Goal: Task Accomplishment & Management: Complete application form

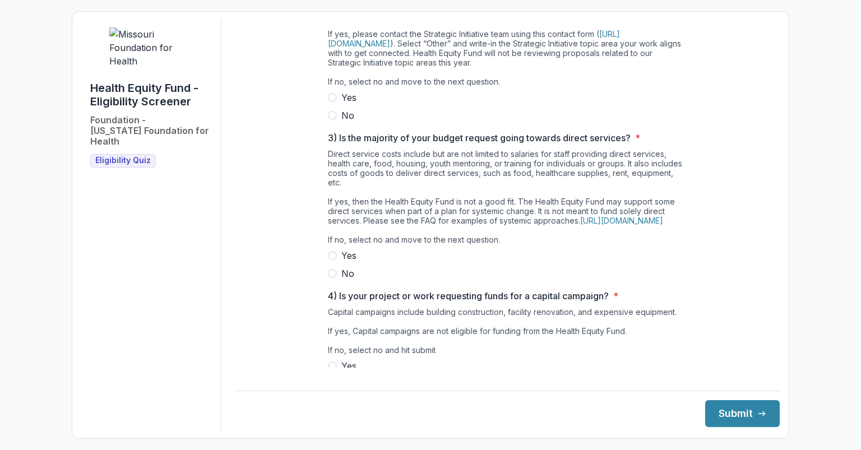
scroll to position [270, 0]
click at [341, 90] on div "Our Strategic Initiatives include: behavioral health (including mental health, …" at bounding box center [507, 21] width 359 height 138
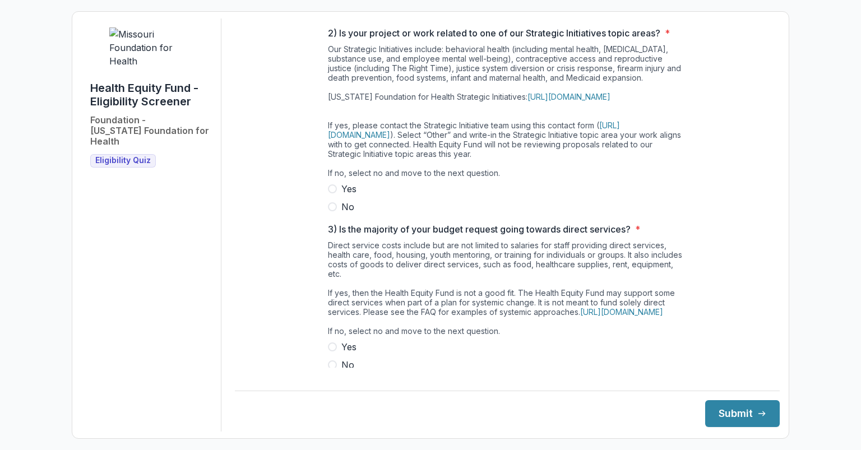
scroll to position [0, 0]
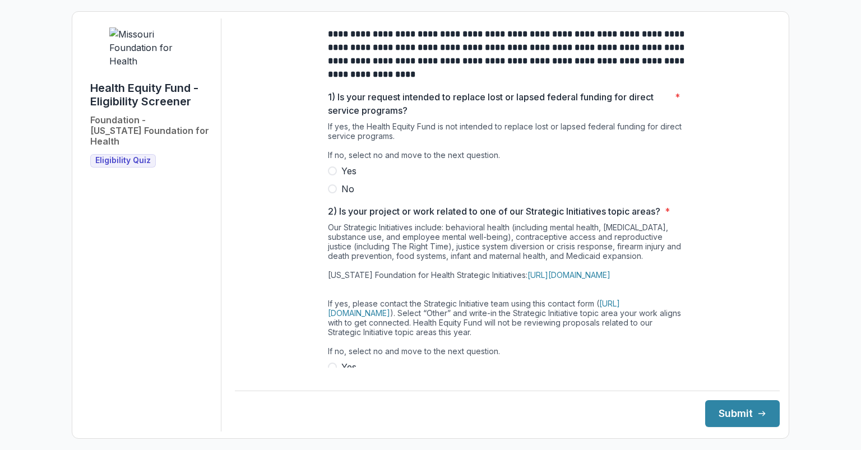
click at [331, 193] on span at bounding box center [332, 188] width 9 height 9
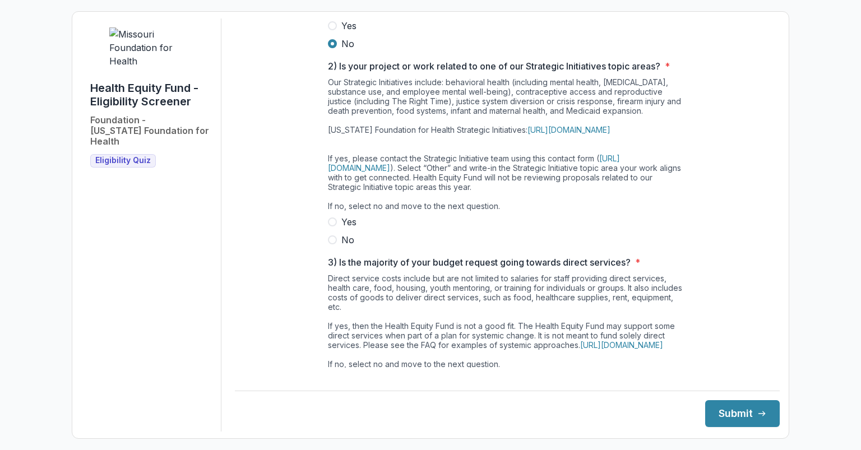
scroll to position [145, 0]
click at [330, 226] on span at bounding box center [332, 222] width 9 height 9
click at [331, 244] on span at bounding box center [332, 239] width 9 height 9
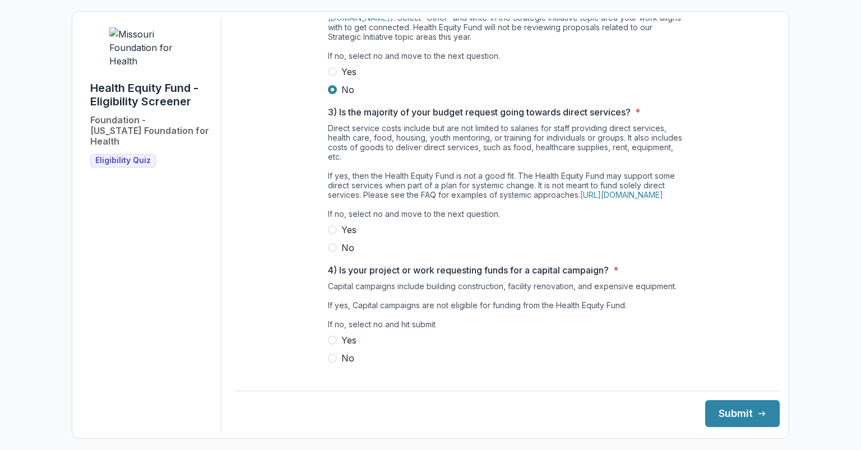
scroll to position [295, 0]
click at [332, 252] on span at bounding box center [332, 247] width 9 height 9
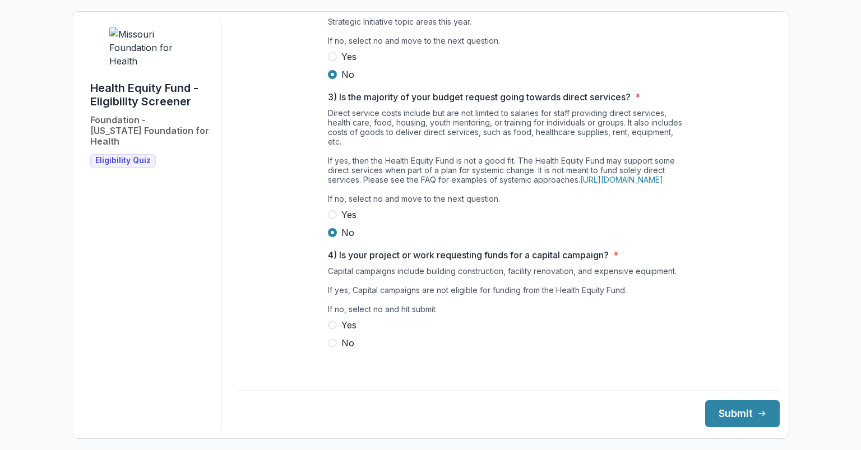
scroll to position [330, 0]
click at [331, 348] on span at bounding box center [332, 343] width 9 height 9
click at [735, 406] on button "Submit" at bounding box center [742, 413] width 75 height 27
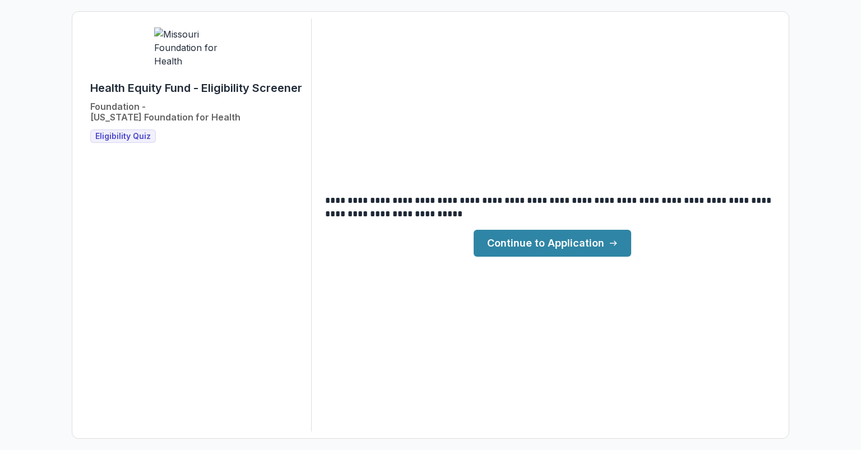
click at [563, 246] on link "Continue to Application" at bounding box center [553, 243] width 158 height 27
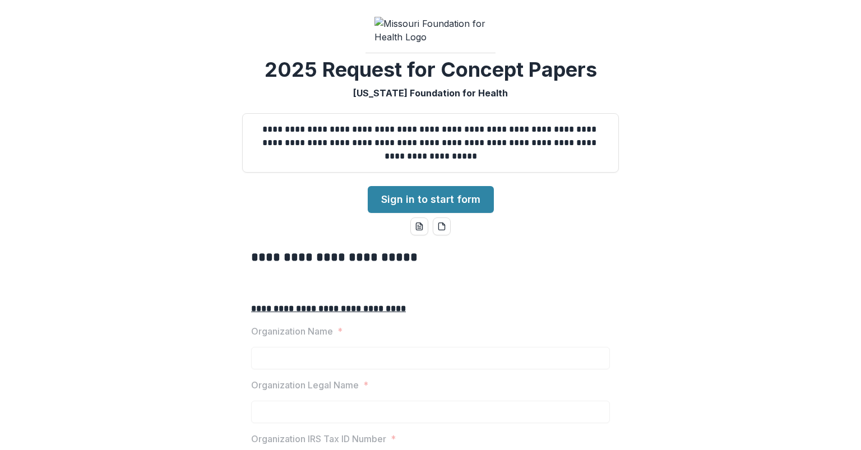
scroll to position [1, 0]
click at [438, 213] on link "Sign in to start form" at bounding box center [431, 199] width 126 height 27
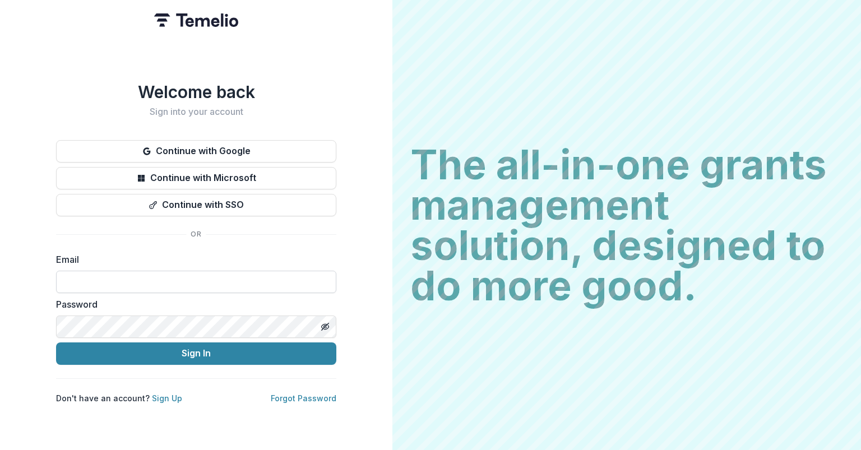
click at [191, 273] on input at bounding box center [196, 282] width 280 height 22
type input "**********"
click at [326, 322] on icon "Toggle password visibility" at bounding box center [325, 326] width 9 height 9
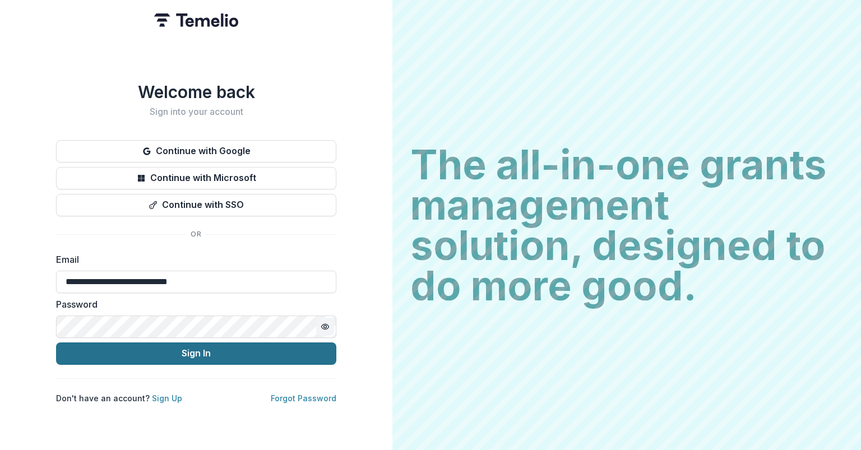
click at [176, 346] on button "Sign In" at bounding box center [196, 354] width 280 height 22
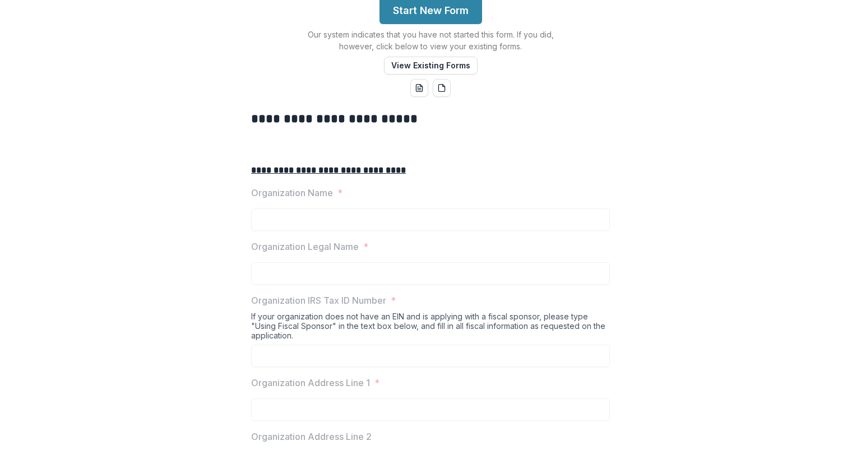
scroll to position [212, 0]
click at [414, 24] on button "Start New Form" at bounding box center [431, 10] width 103 height 27
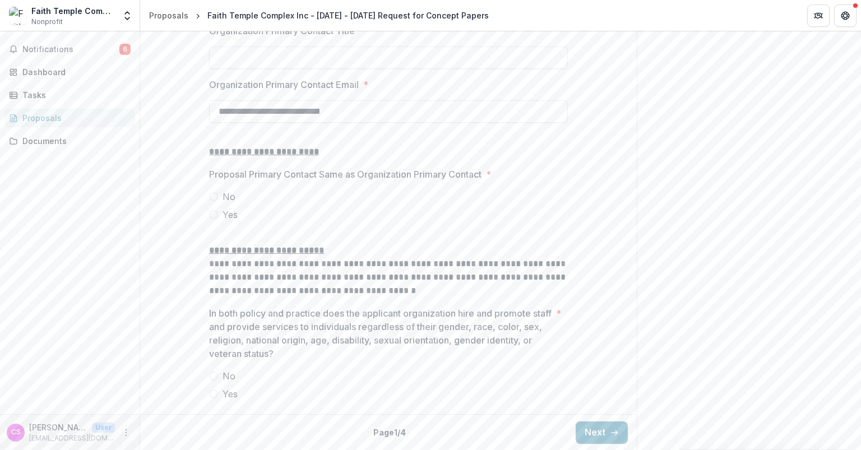
scroll to position [1275, 0]
click at [211, 219] on span at bounding box center [213, 214] width 9 height 9
click at [214, 395] on span at bounding box center [213, 393] width 9 height 9
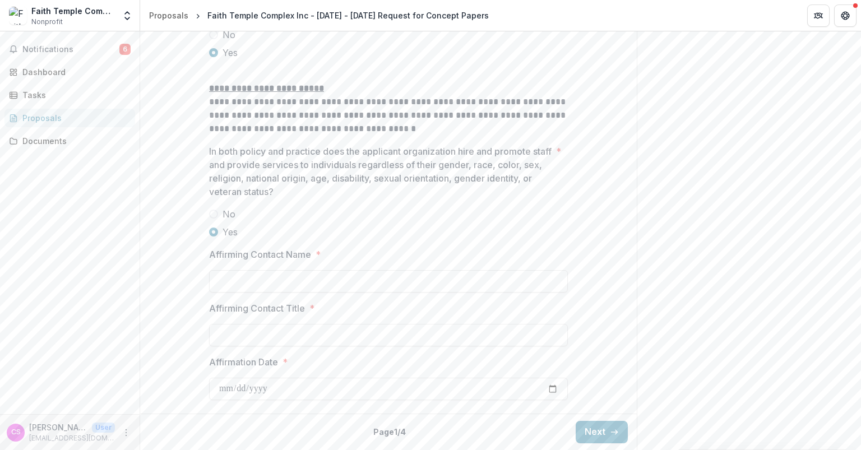
scroll to position [1522, 0]
click at [270, 283] on input "Affirming Contact Name *" at bounding box center [388, 281] width 359 height 22
type input "**********"
click at [274, 336] on input "Affirming Contact Title *" at bounding box center [388, 335] width 359 height 22
type input "**********"
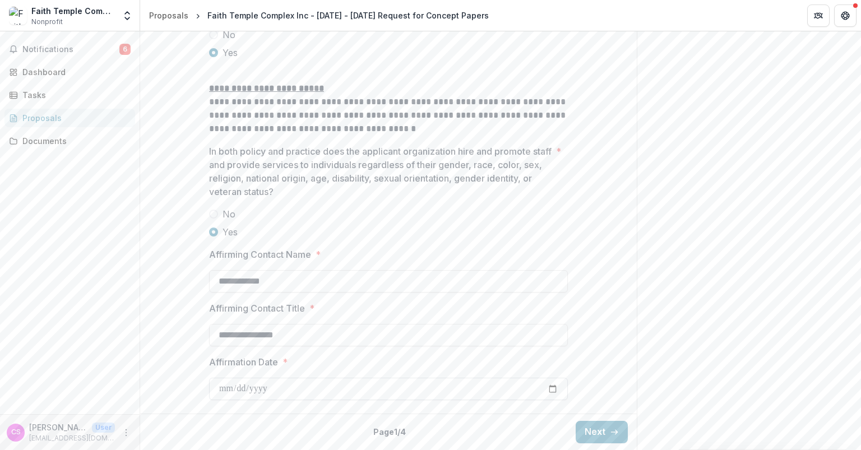
click at [220, 391] on input "Affirmation Date *" at bounding box center [388, 389] width 359 height 22
type input "**********"
click at [328, 369] on div "**********" at bounding box center [388, 377] width 359 height 45
click at [590, 429] on button "Next" at bounding box center [602, 432] width 52 height 22
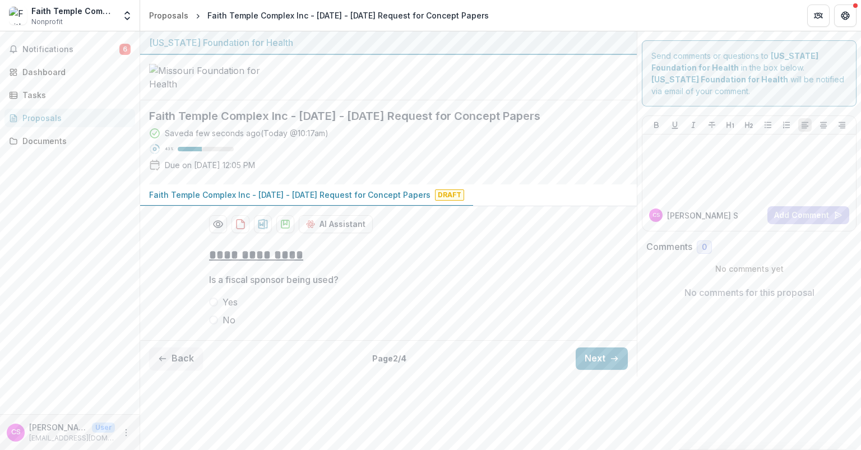
scroll to position [12, 0]
click at [211, 325] on span at bounding box center [213, 320] width 9 height 9
click at [594, 370] on button "Next" at bounding box center [602, 359] width 52 height 22
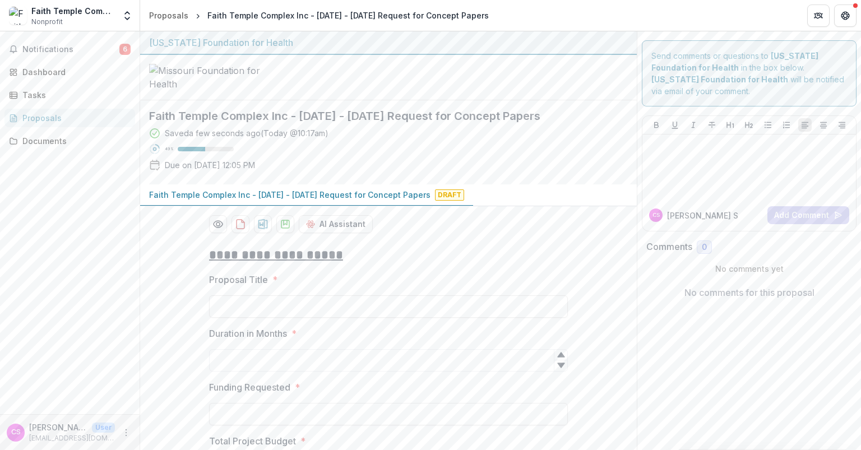
scroll to position [193, 0]
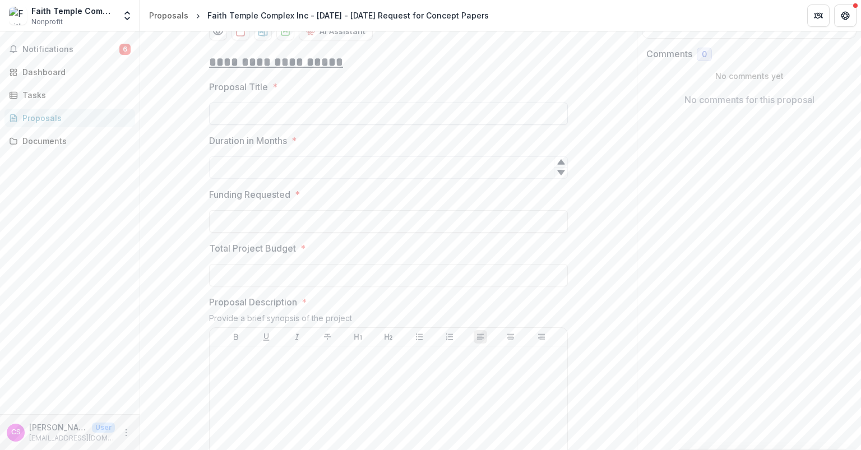
click at [243, 125] on input "Proposal Title *" at bounding box center [388, 114] width 359 height 22
paste input "**********"
type input "**********"
click at [246, 179] on input "Duration in Months *" at bounding box center [388, 167] width 359 height 22
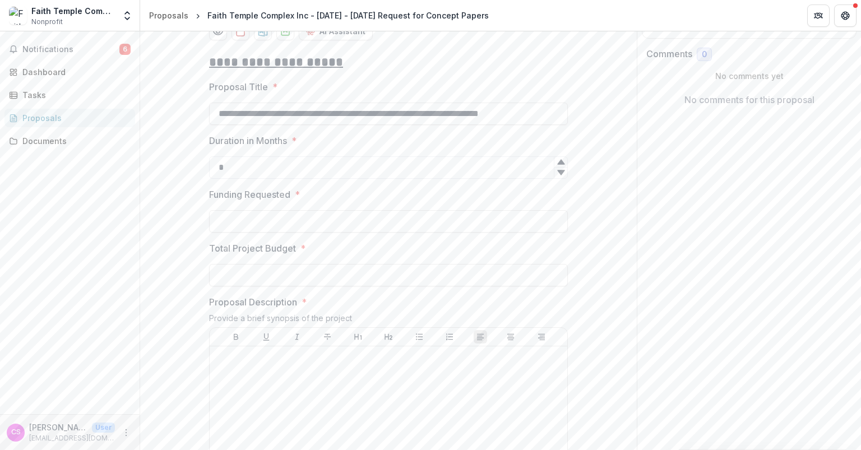
click at [559, 166] on icon at bounding box center [561, 162] width 9 height 9
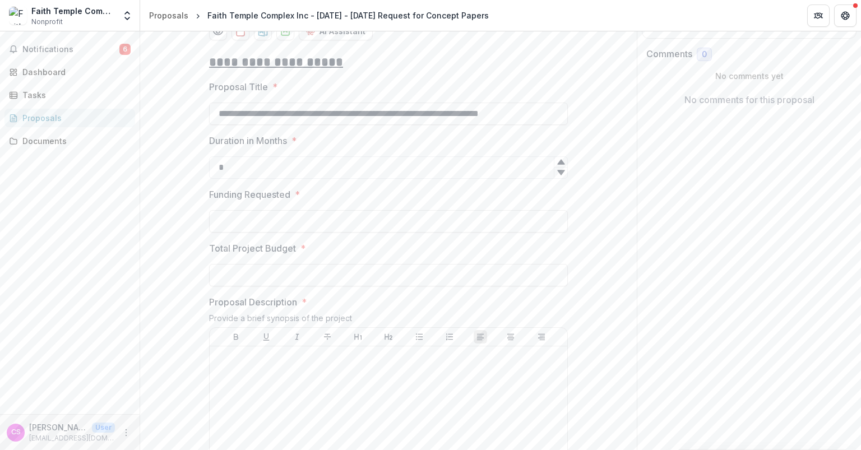
click at [559, 166] on icon at bounding box center [561, 162] width 9 height 9
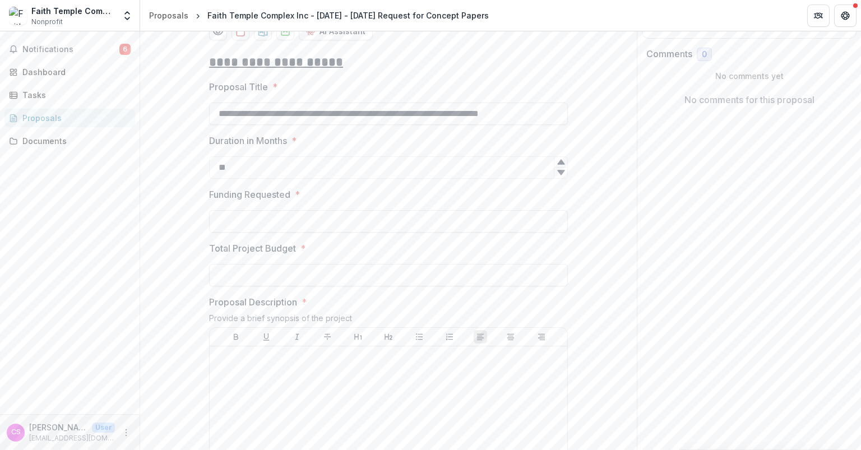
click at [559, 166] on icon at bounding box center [561, 162] width 9 height 9
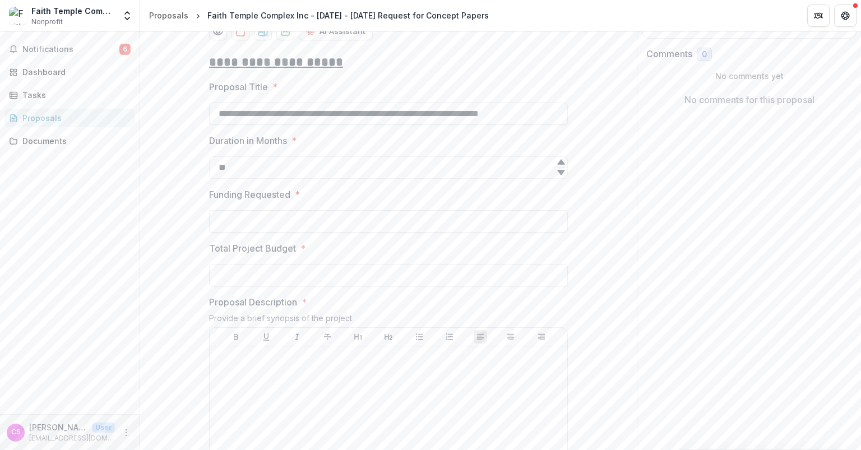
click at [559, 166] on icon at bounding box center [561, 162] width 9 height 9
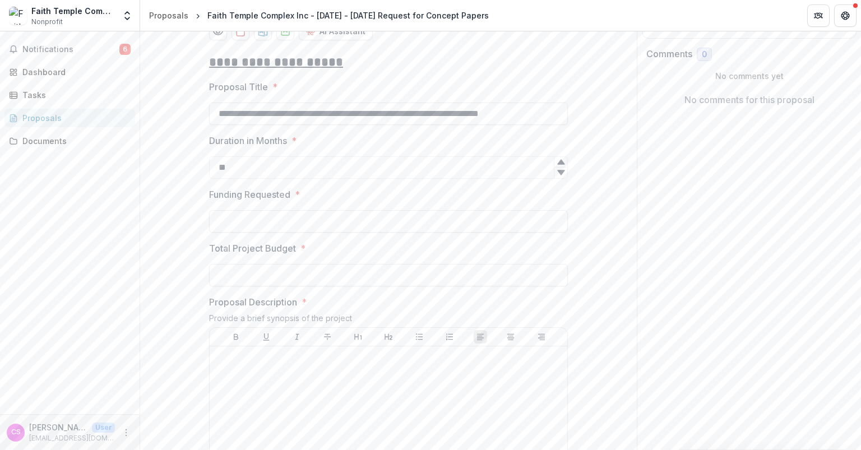
click at [559, 166] on icon at bounding box center [561, 162] width 9 height 9
type input "**"
click at [559, 166] on icon at bounding box center [561, 162] width 9 height 9
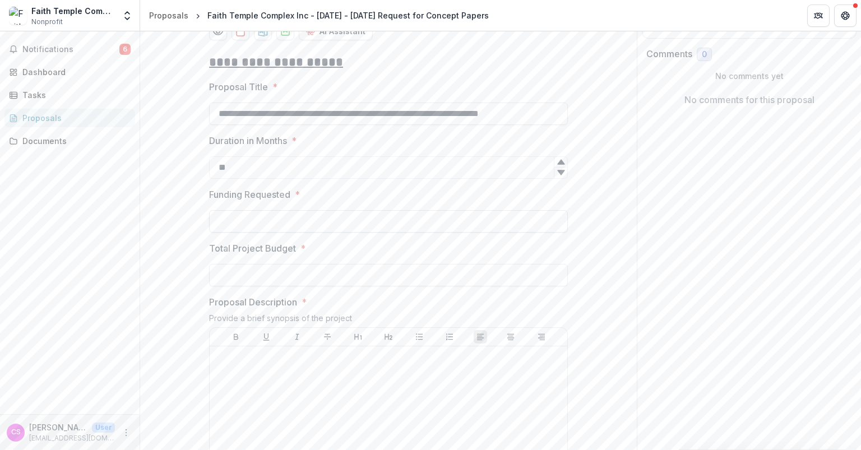
click at [311, 233] on input "Funding Requested *" at bounding box center [388, 221] width 359 height 22
type input "********"
click at [283, 286] on input "Total Project Budget *" at bounding box center [388, 275] width 359 height 22
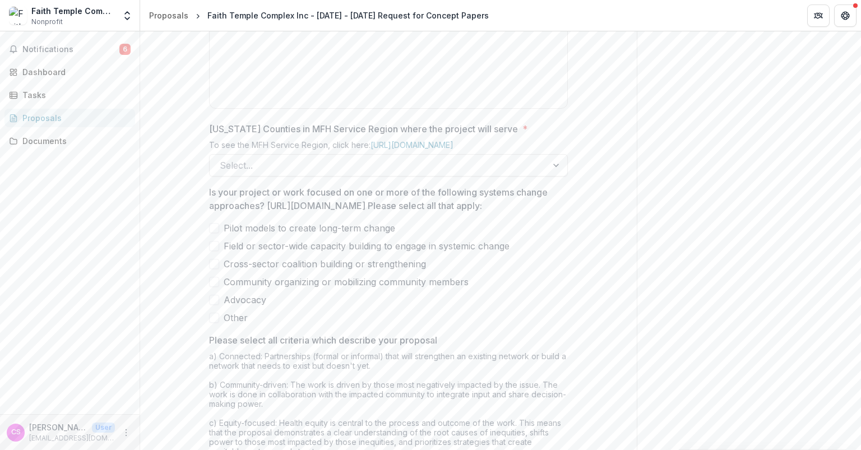
scroll to position [621, 0]
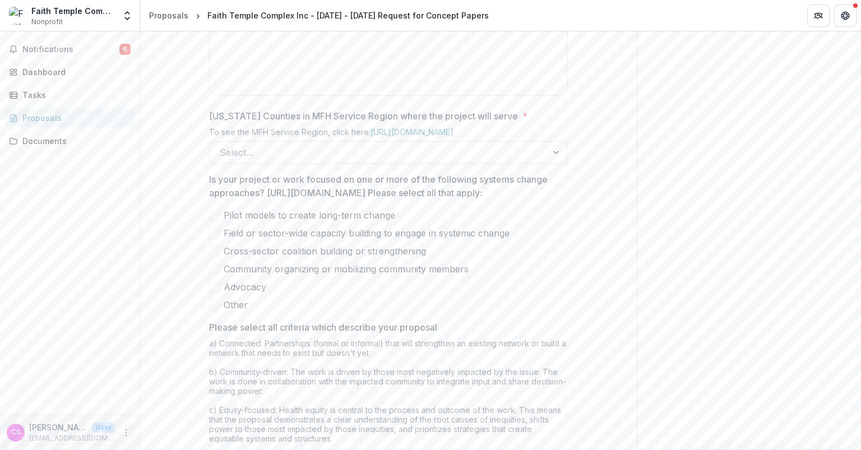
type input "********"
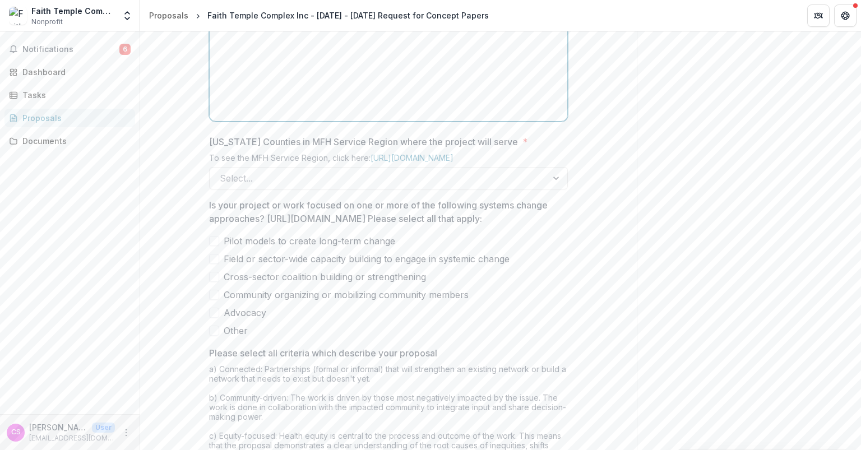
click at [262, 59] on div at bounding box center [388, 32] width 349 height 168
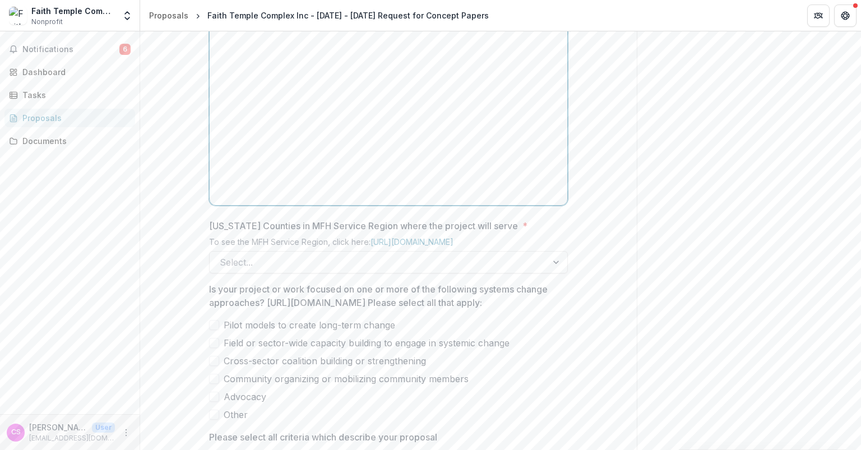
scroll to position [503, 0]
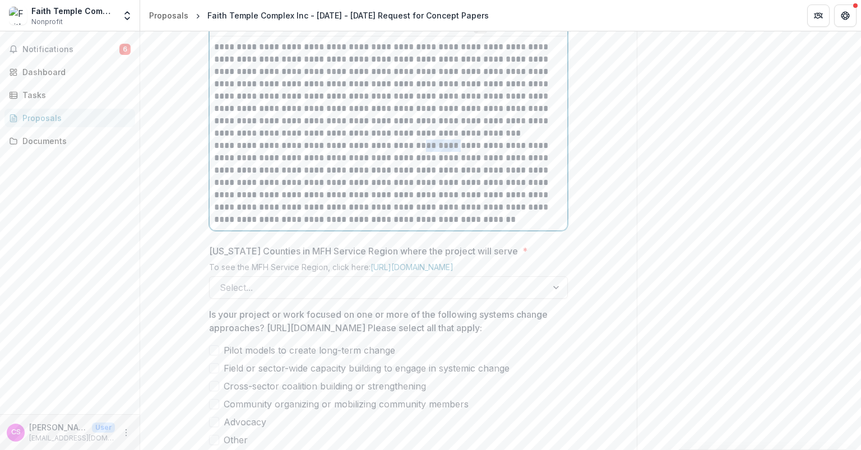
drag, startPoint x: 443, startPoint y: 230, endPoint x: 413, endPoint y: 230, distance: 30.3
click at [413, 226] on p "**********" at bounding box center [388, 183] width 349 height 86
click at [459, 226] on p "**********" at bounding box center [388, 183] width 349 height 86
drag, startPoint x: 417, startPoint y: 308, endPoint x: 379, endPoint y: 294, distance: 40.1
click at [379, 226] on p "**********" at bounding box center [388, 183] width 349 height 86
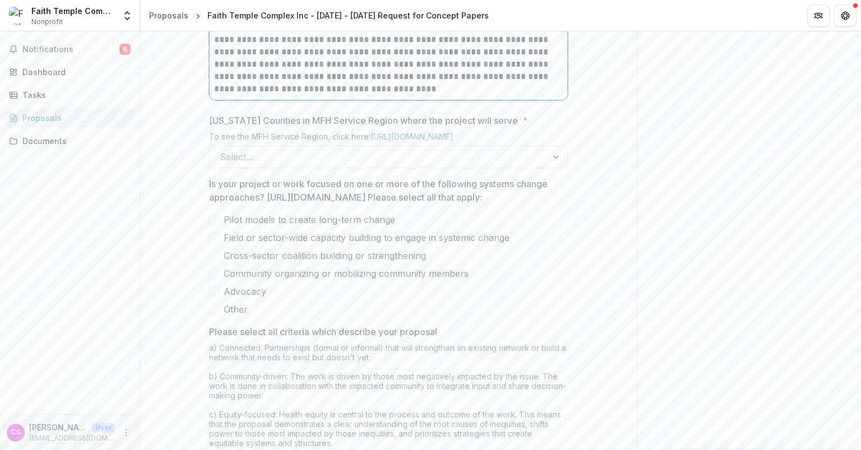
scroll to position [622, 0]
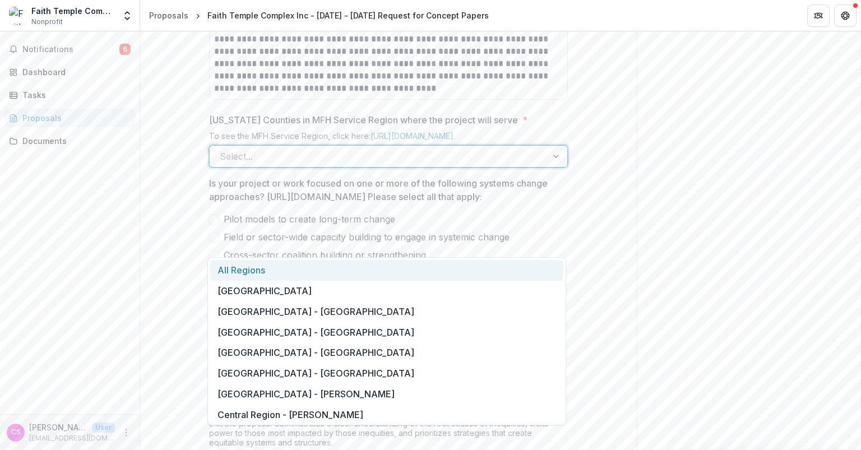
click at [366, 164] on div at bounding box center [378, 157] width 317 height 16
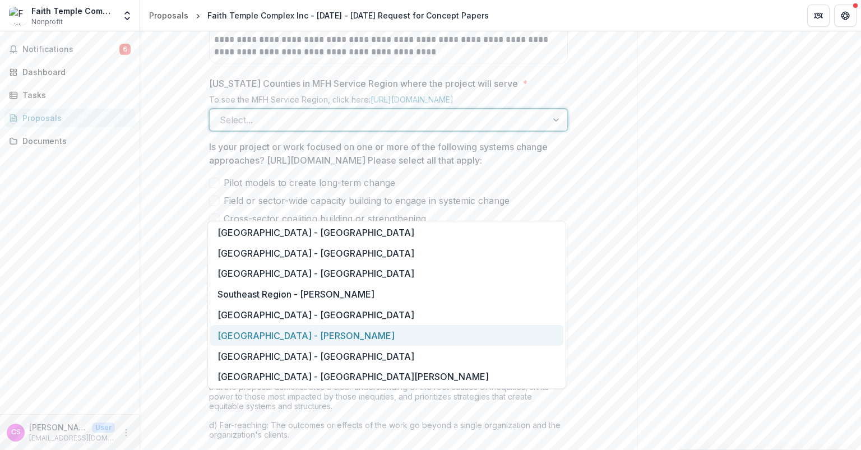
scroll to position [1259, 0]
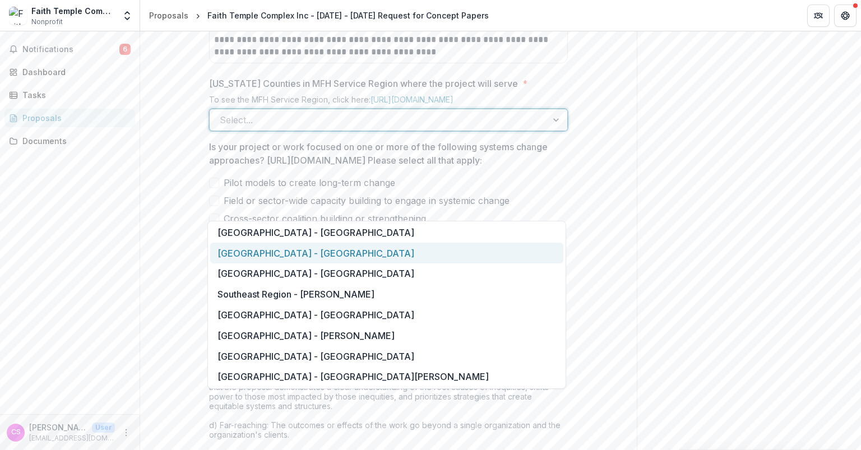
click at [311, 256] on div "Southeast Region - Pemiscot" at bounding box center [386, 253] width 353 height 21
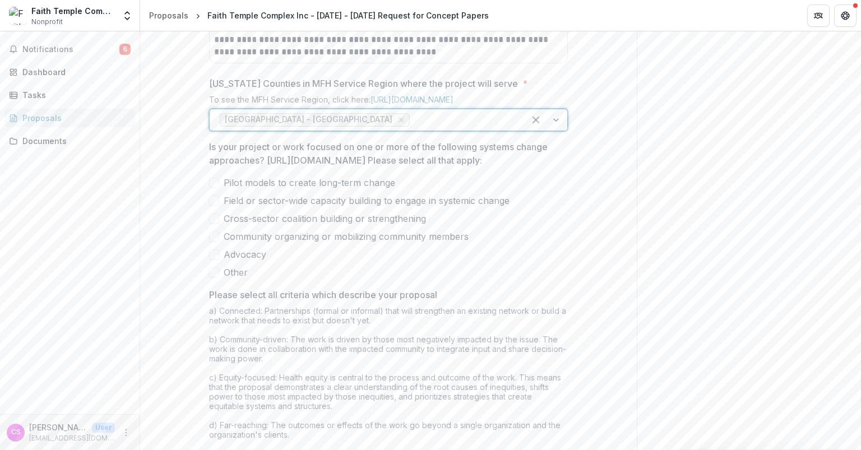
scroll to position [718, 0]
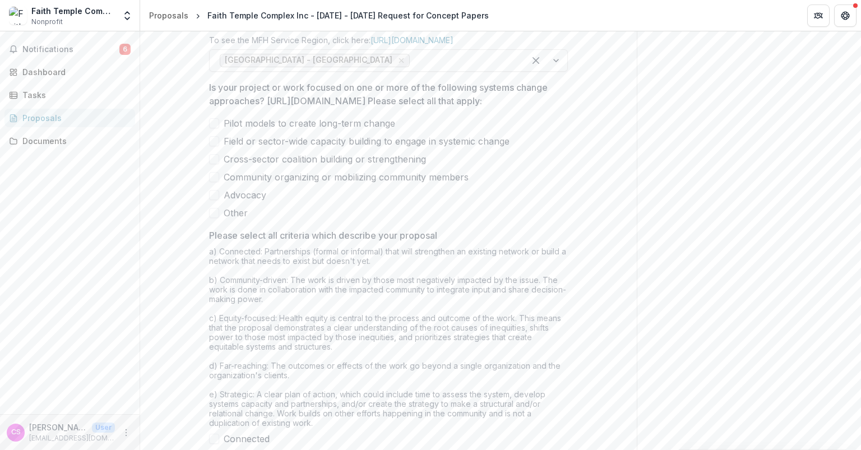
click at [343, 220] on label "Other" at bounding box center [388, 212] width 359 height 13
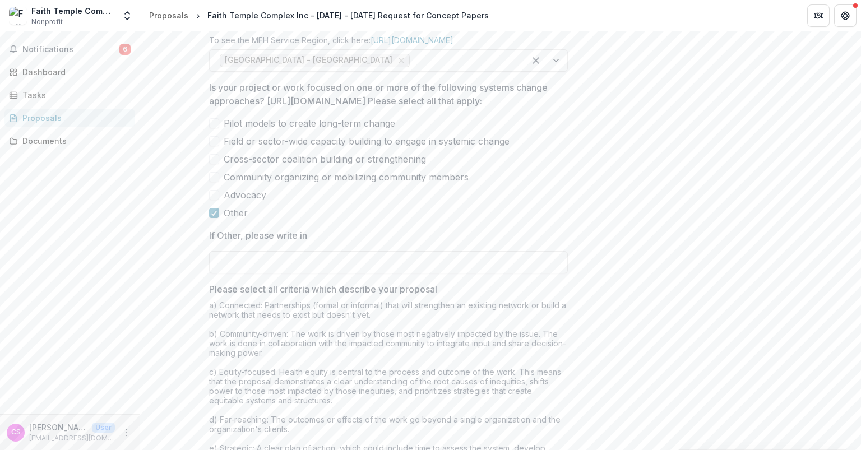
click at [216, 128] on span at bounding box center [214, 123] width 10 height 10
click at [219, 148] on label "Field or sector-wide capacity building to engage in systemic change" at bounding box center [388, 141] width 359 height 13
click at [214, 164] on span at bounding box center [214, 159] width 10 height 10
click at [214, 182] on span at bounding box center [214, 177] width 10 height 10
click at [213, 200] on span at bounding box center [214, 195] width 10 height 10
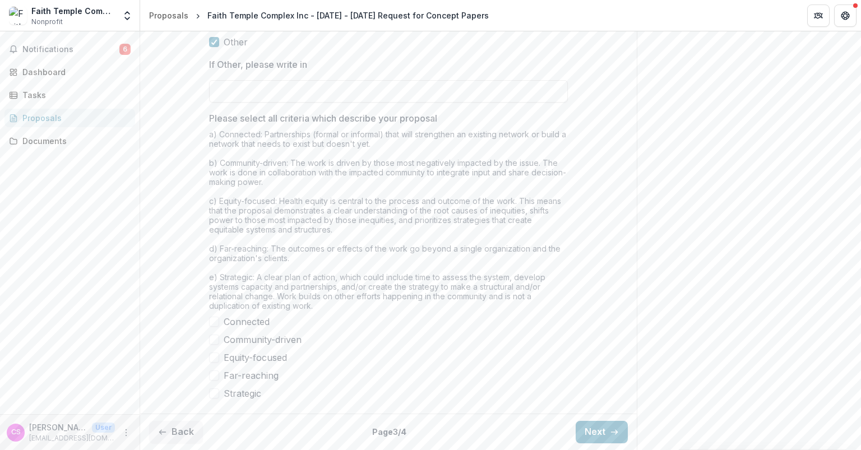
scroll to position [987, 0]
click at [215, 324] on span at bounding box center [214, 322] width 10 height 10
click at [210, 340] on span at bounding box center [214, 340] width 10 height 10
click at [213, 356] on span at bounding box center [214, 358] width 10 height 10
click at [214, 380] on span at bounding box center [214, 376] width 10 height 10
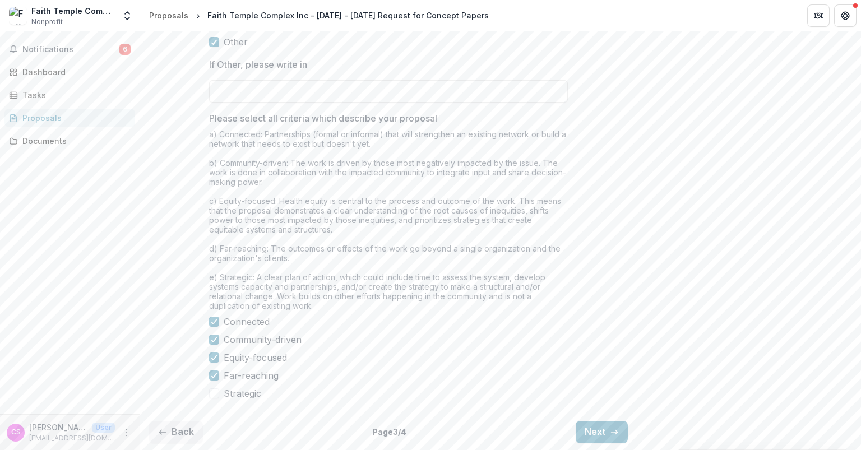
click at [212, 391] on span at bounding box center [214, 393] width 10 height 10
click at [590, 430] on button "Next" at bounding box center [602, 432] width 52 height 22
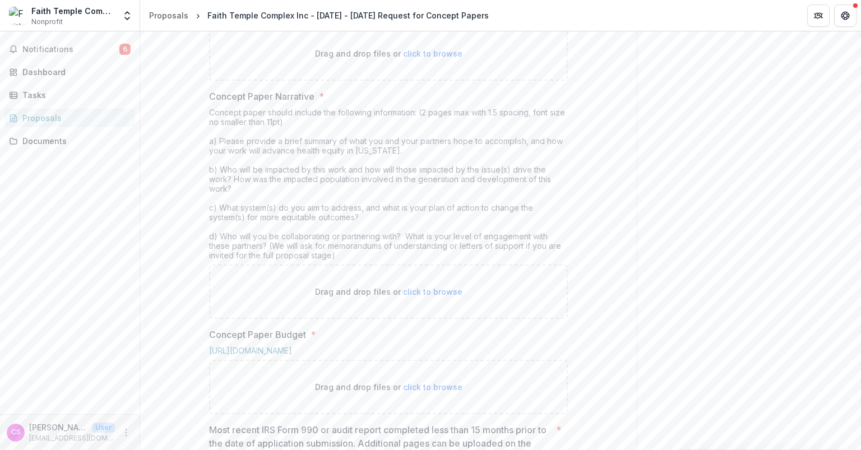
scroll to position [278, 0]
click at [443, 22] on link "https://mffh.org/wordpress/wp-content/uploads/2018/06/MFH-Grant-Acknowledgement…" at bounding box center [447, 18] width 83 height 10
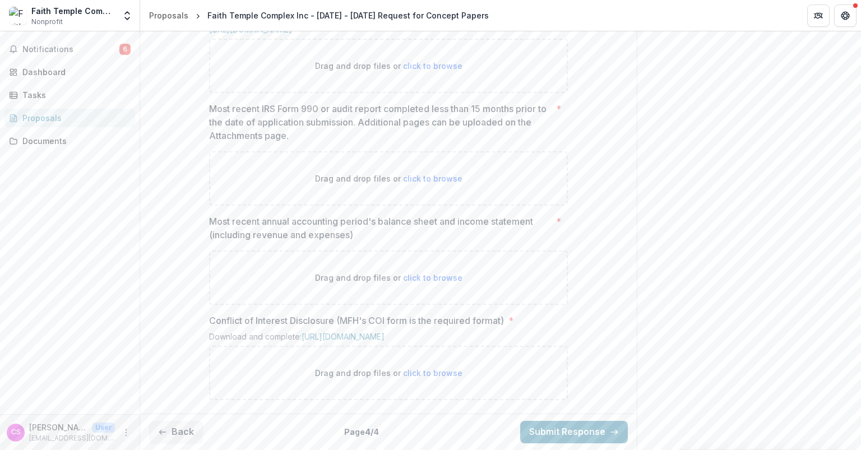
scroll to position [700, 0]
click at [422, 376] on span "click to browse" at bounding box center [432, 373] width 59 height 10
type input "**********"
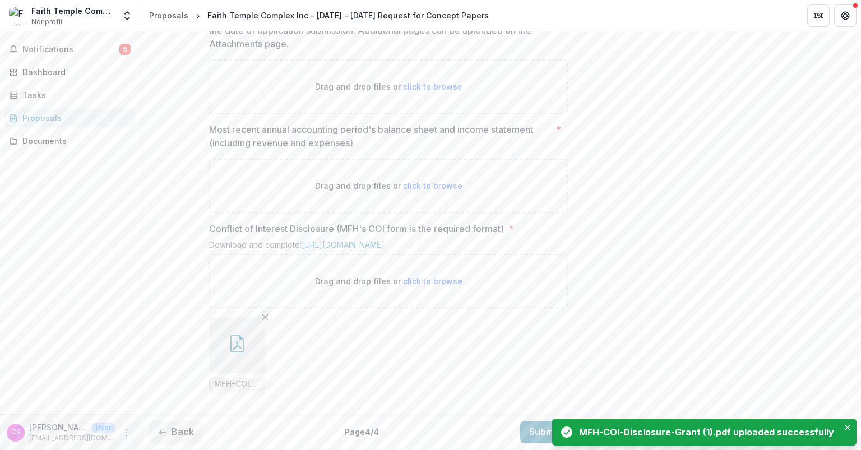
click at [432, 191] on span "click to browse" at bounding box center [432, 186] width 59 height 10
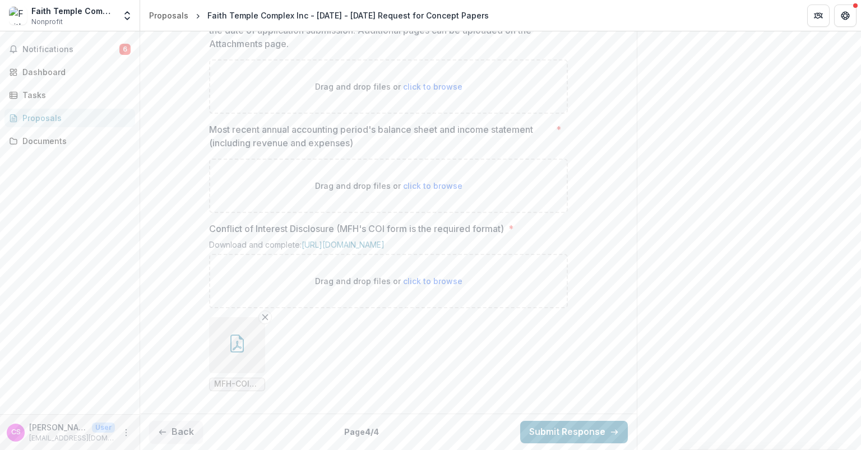
type input "**********"
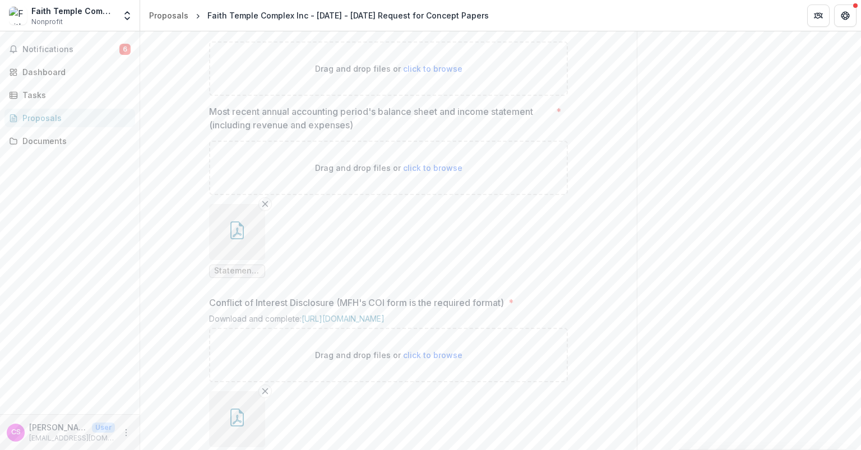
scroll to position [706, 0]
drag, startPoint x: 288, startPoint y: 131, endPoint x: 203, endPoint y: 94, distance: 92.9
click at [203, 94] on div "**********" at bounding box center [388, 9] width 377 height 955
copy label "Most recent IRS Form 990 or audit report completed less than 15 months prior to…"
click at [413, 77] on span "click to browse" at bounding box center [432, 73] width 59 height 10
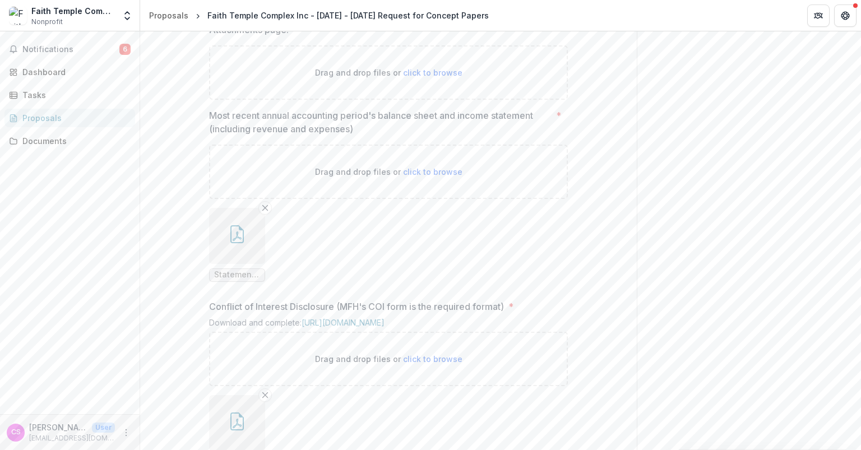
type input "**********"
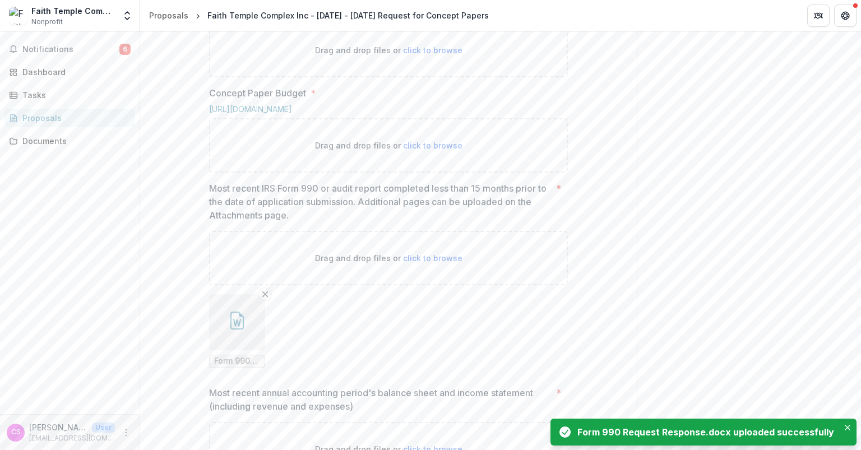
scroll to position [520, 0]
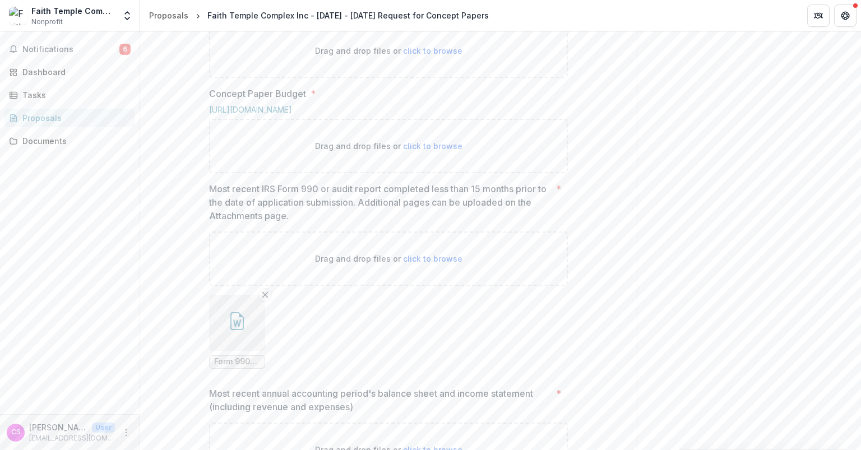
click at [416, 151] on span "click to browse" at bounding box center [432, 146] width 59 height 10
type input "**********"
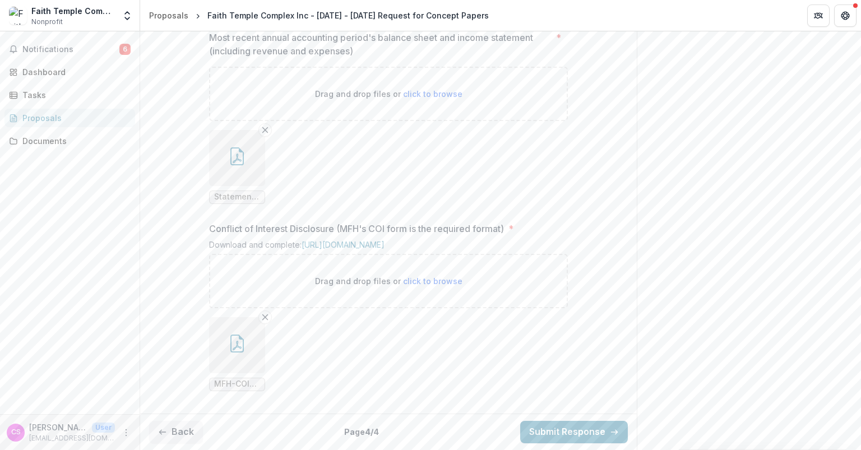
scroll to position [1071, 0]
click at [235, 383] on span "MFH-COI-Disclosure-Grant (1).pdf" at bounding box center [237, 385] width 46 height 10
click at [228, 344] on icon "button" at bounding box center [237, 344] width 18 height 18
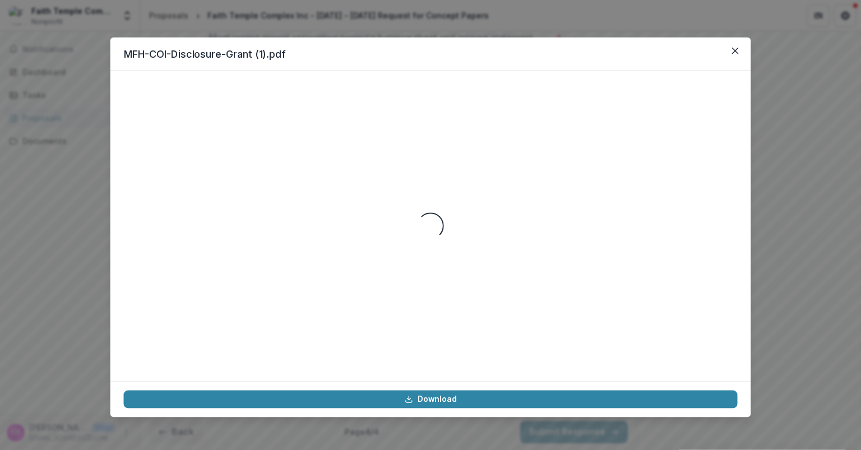
click at [226, 344] on div "Loading..." at bounding box center [431, 226] width 614 height 284
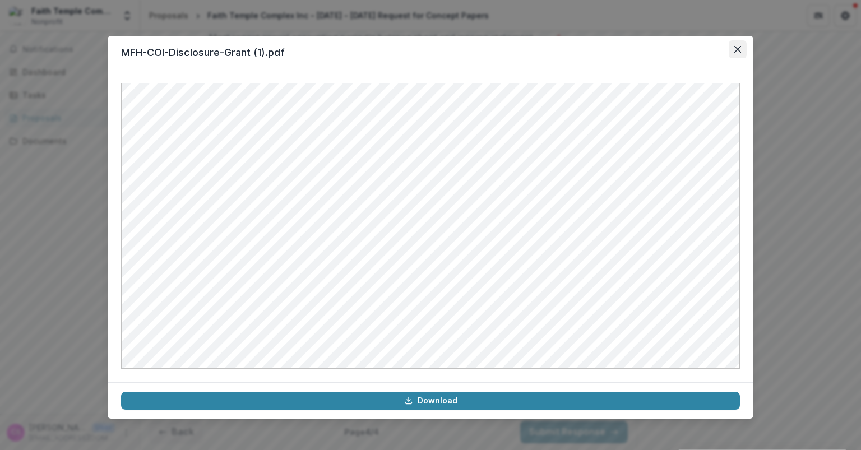
click at [739, 52] on icon "Close" at bounding box center [737, 49] width 7 height 7
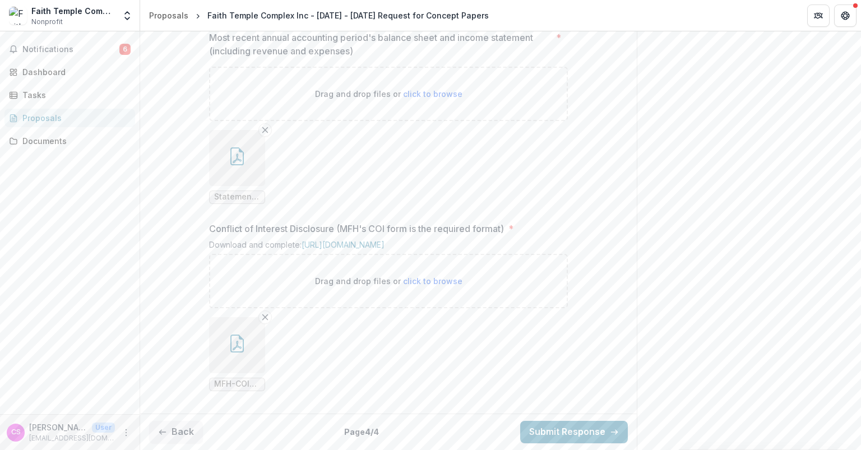
scroll to position [1010, 0]
click at [233, 163] on icon "button" at bounding box center [237, 159] width 9 height 10
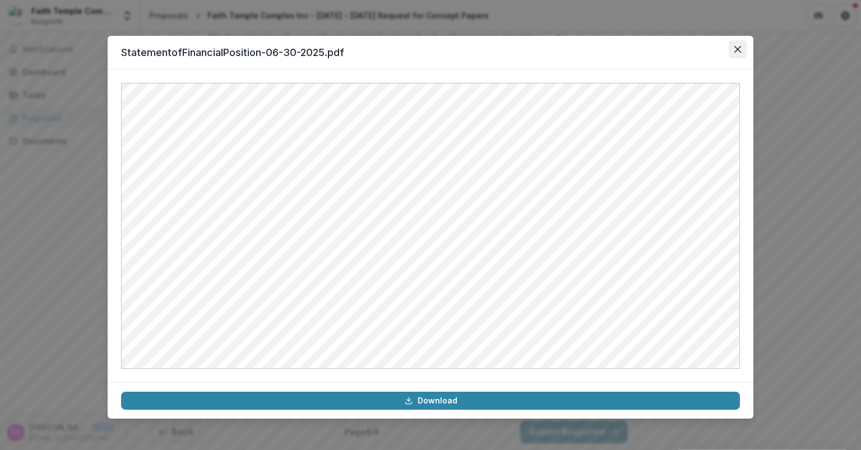
click at [736, 49] on icon "Close" at bounding box center [737, 49] width 7 height 7
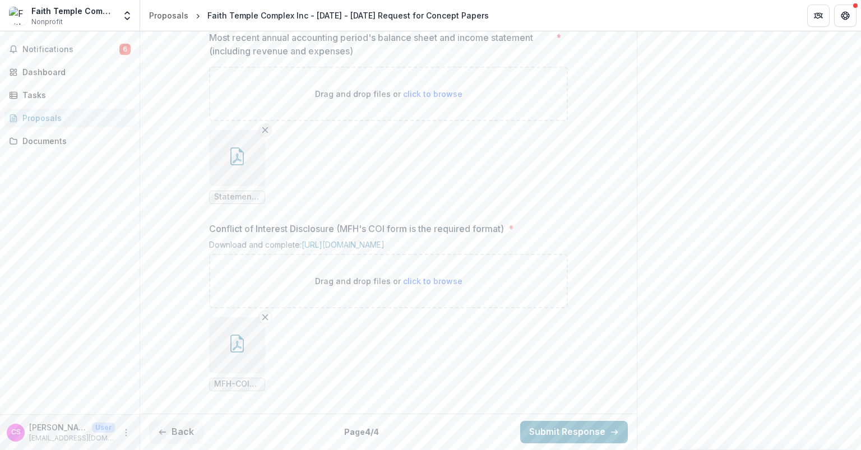
click at [263, 135] on icon "Remove File" at bounding box center [265, 130] width 9 height 9
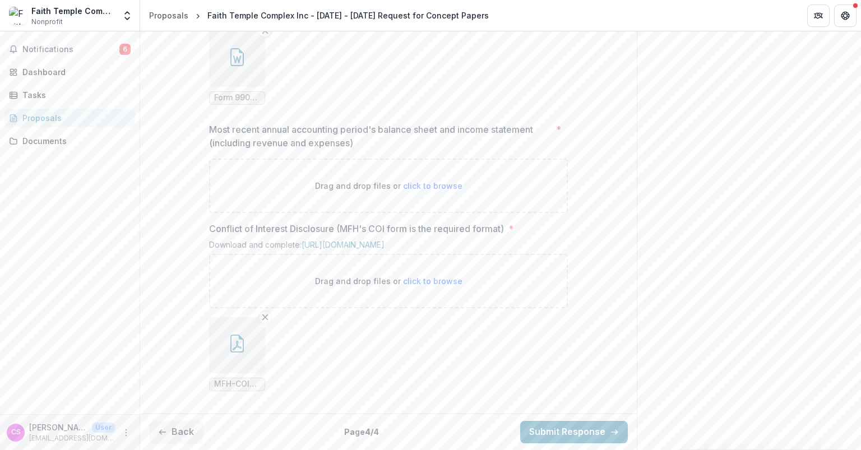
scroll to position [980, 0]
click at [430, 181] on span "click to browse" at bounding box center [432, 186] width 59 height 10
type input "**********"
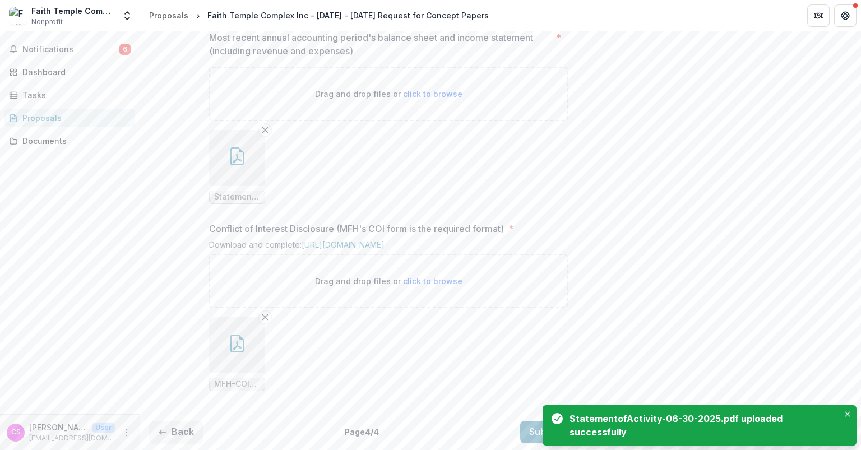
click at [238, 186] on button "button" at bounding box center [237, 158] width 56 height 56
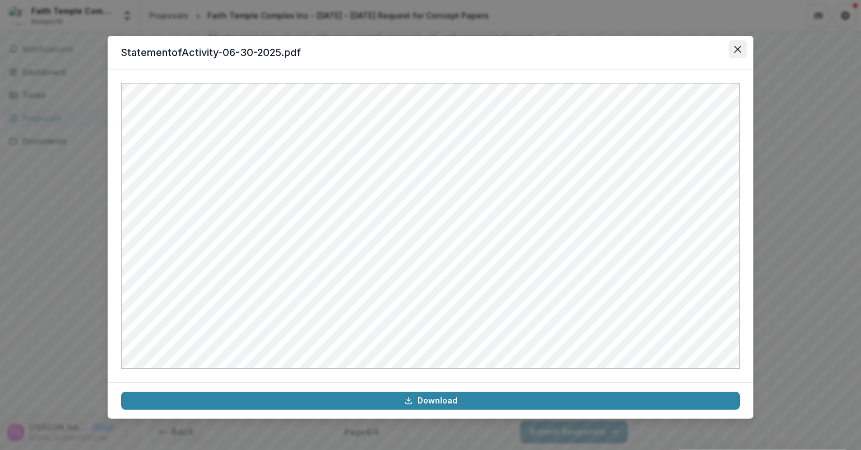
click at [735, 50] on icon "Close" at bounding box center [737, 49] width 7 height 7
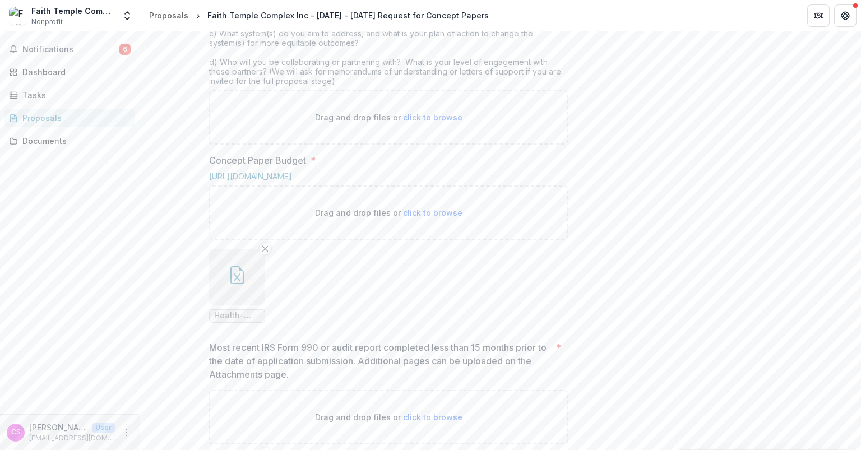
scroll to position [425, 0]
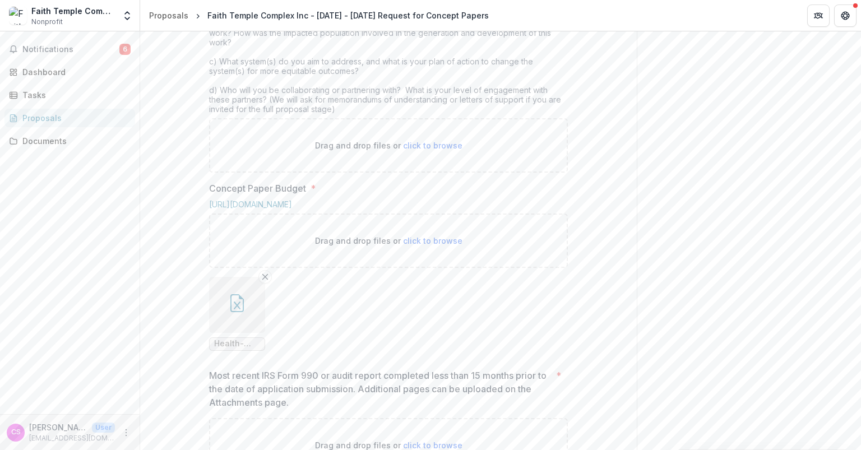
click at [422, 150] on span "click to browse" at bounding box center [432, 146] width 59 height 10
type input "**********"
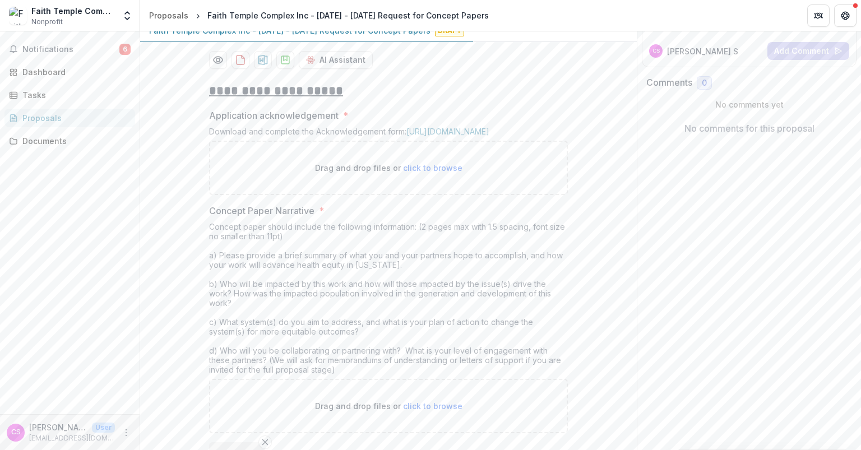
scroll to position [189, 0]
